Goal: Navigation & Orientation: Understand site structure

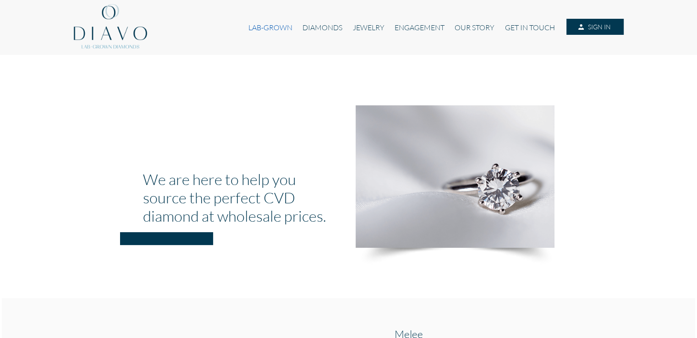
click at [273, 28] on link "LAB-GROWN" at bounding box center [270, 27] width 54 height 17
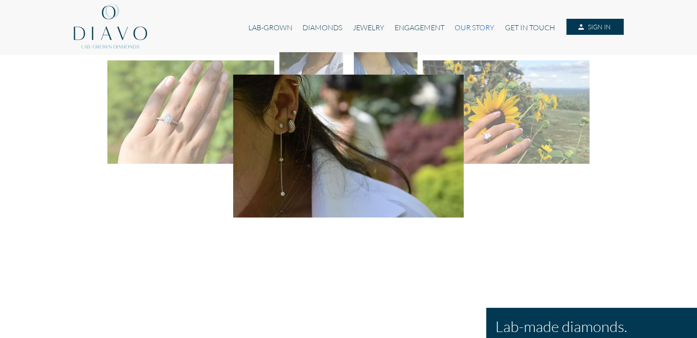
click at [478, 25] on link "OUR STORY" at bounding box center [474, 27] width 50 height 17
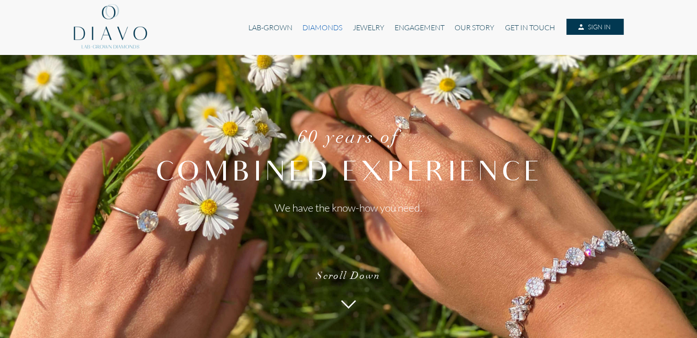
click at [320, 28] on link "DIAMONDS" at bounding box center [322, 27] width 50 height 17
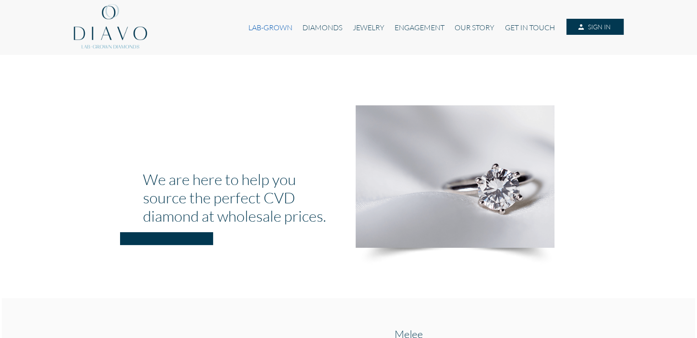
click at [279, 32] on link "LAB-GROWN" at bounding box center [270, 27] width 54 height 17
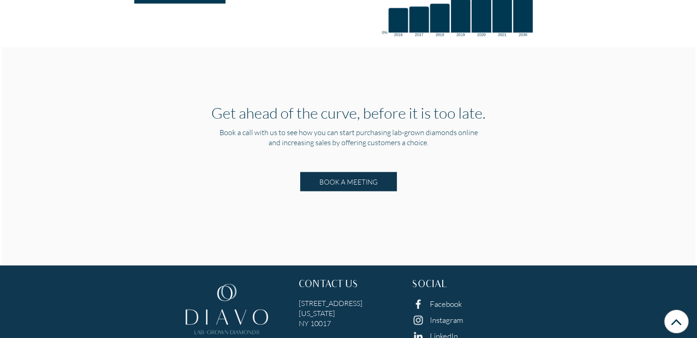
scroll to position [1777, 0]
